Goal: Task Accomplishment & Management: Manage account settings

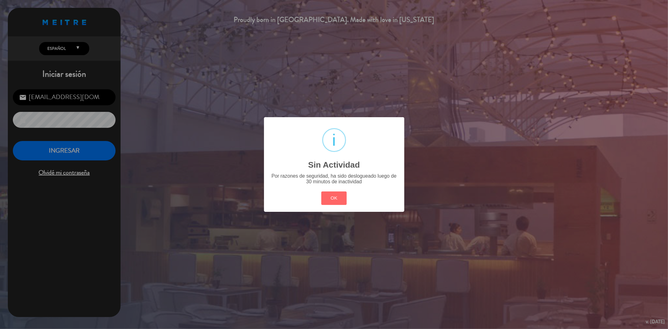
click at [334, 192] on button "OK" at bounding box center [333, 197] width 25 height 13
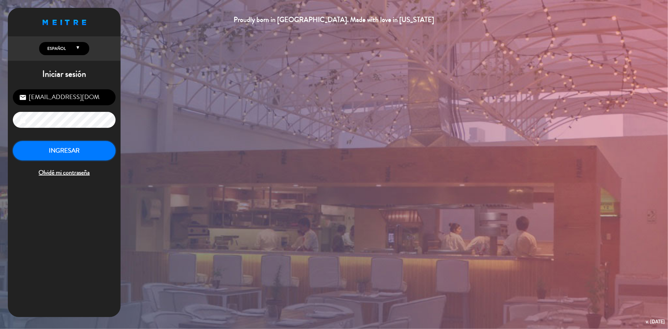
click at [82, 152] on button "INGRESAR" at bounding box center [64, 151] width 103 height 20
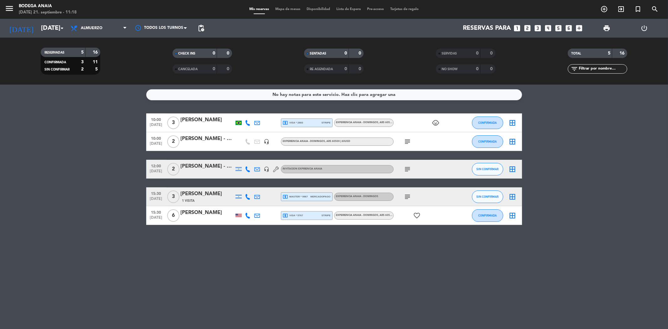
click at [210, 143] on div at bounding box center [207, 145] width 53 height 5
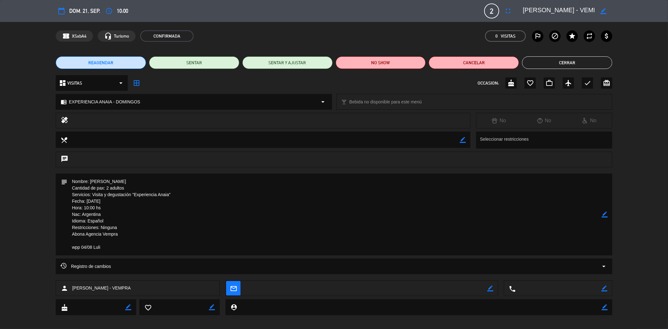
click at [552, 57] on button "Cerrar" at bounding box center [567, 62] width 90 height 13
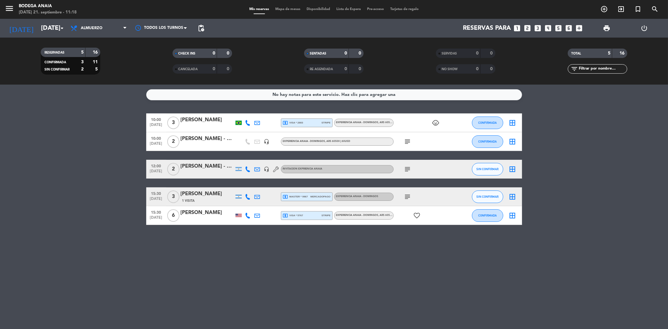
click at [298, 127] on div "local_atm visa * 2883 stripe" at bounding box center [307, 122] width 52 height 9
click at [297, 123] on span "local_atm visa * 2883" at bounding box center [293, 123] width 20 height 6
click at [208, 117] on div "[PERSON_NAME]" at bounding box center [207, 120] width 53 height 8
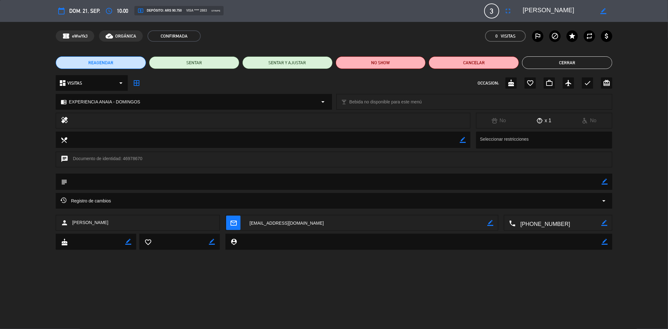
drag, startPoint x: 569, startPoint y: 11, endPoint x: 524, endPoint y: 10, distance: 45.1
click at [523, 10] on textarea at bounding box center [559, 10] width 72 height 11
click at [555, 68] on button "Cerrar" at bounding box center [567, 62] width 90 height 13
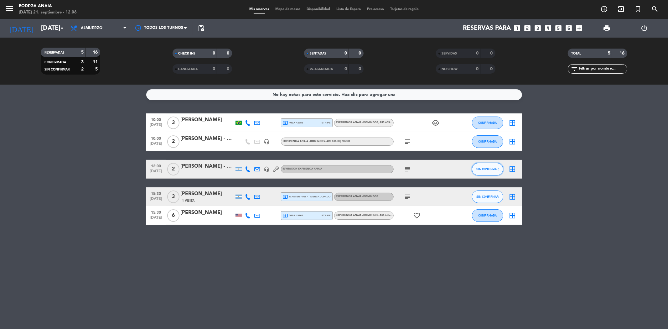
click at [478, 168] on span "SIN CONFIRMAR" at bounding box center [487, 168] width 22 height 3
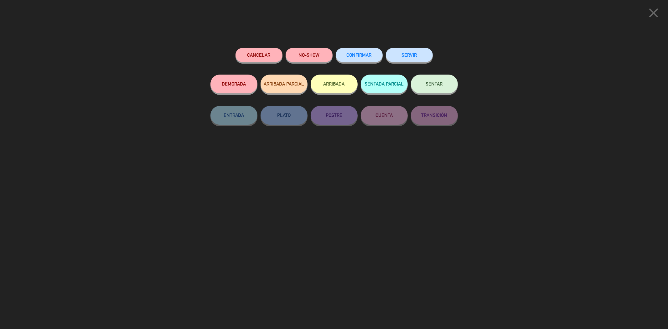
click at [361, 60] on button "CONFIRMAR" at bounding box center [359, 55] width 47 height 14
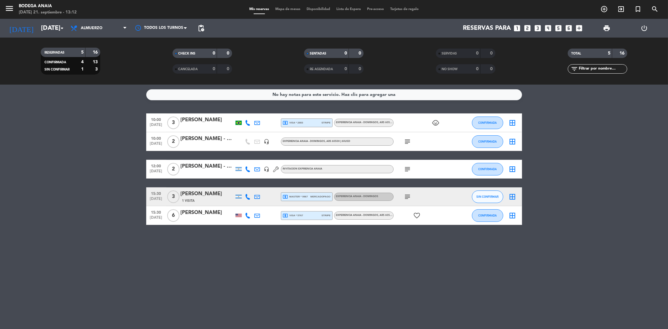
click at [215, 137] on div "[PERSON_NAME] - VEMPRA" at bounding box center [207, 139] width 53 height 8
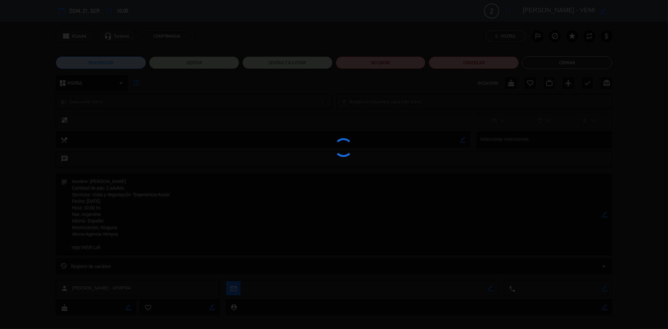
click at [559, 60] on div at bounding box center [334, 164] width 668 height 329
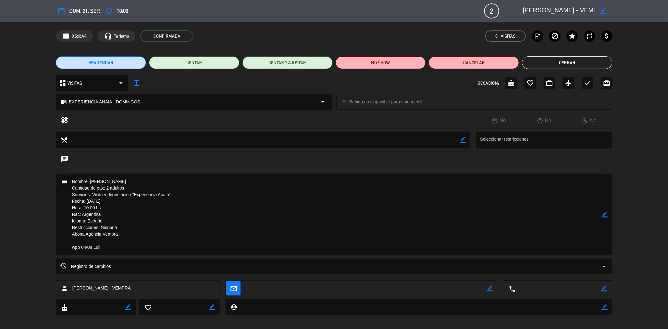
click at [553, 62] on button "Cerrar" at bounding box center [567, 62] width 90 height 13
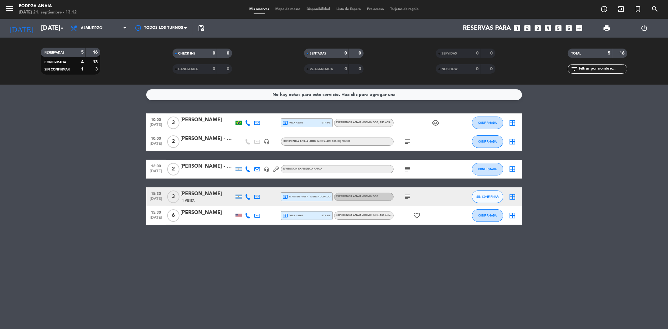
click at [204, 167] on div "[PERSON_NAME] - GIFT [PERSON_NAME]" at bounding box center [207, 166] width 53 height 8
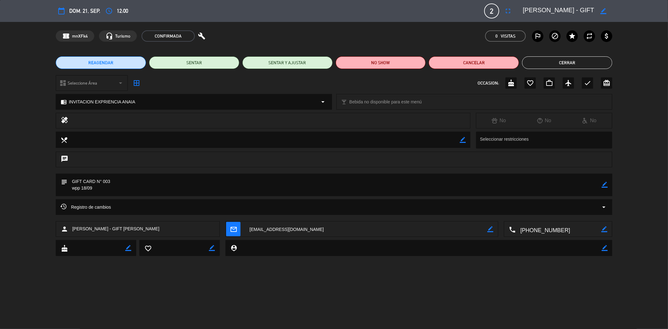
click at [559, 11] on textarea at bounding box center [559, 10] width 72 height 11
click at [558, 70] on div "REAGENDAR SENTAR SENTAR Y AJUSTAR NO SHOW Cancelar Cerrar" at bounding box center [334, 62] width 668 height 25
click at [553, 62] on button "Cerrar" at bounding box center [567, 62] width 90 height 13
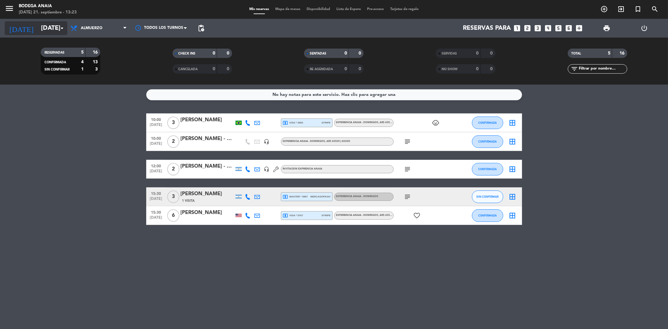
click at [55, 26] on input "[DATE]" at bounding box center [78, 28] width 80 height 14
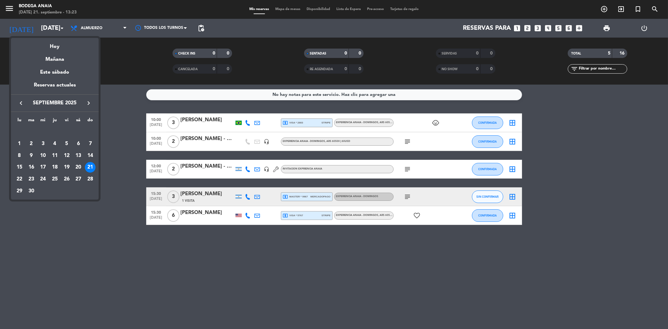
click at [89, 102] on icon "keyboard_arrow_right" at bounding box center [89, 103] width 8 height 8
click at [66, 155] on div "10" at bounding box center [66, 155] width 11 height 11
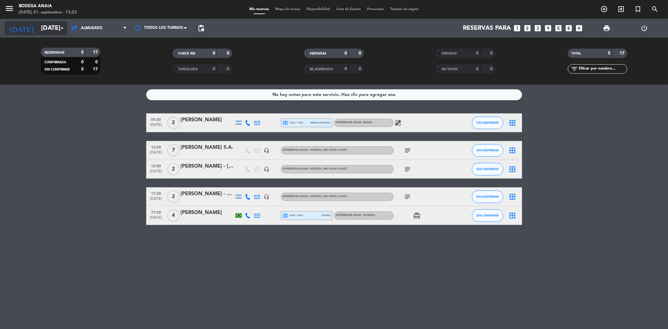
click at [43, 26] on input "[DATE]" at bounding box center [78, 28] width 80 height 14
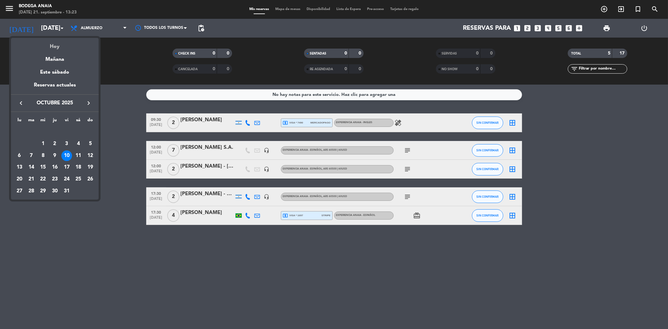
click at [52, 45] on div "Hoy" at bounding box center [55, 44] width 88 height 13
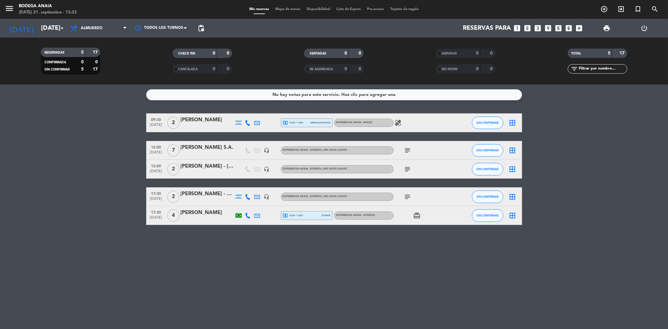
type input "[DATE]"
